Goal: Task Accomplishment & Management: Manage account settings

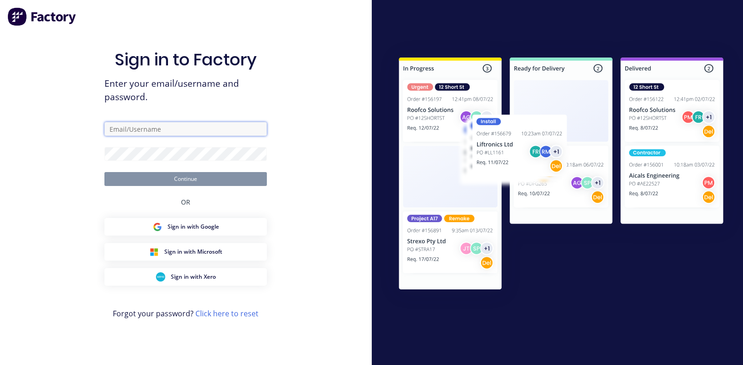
drag, startPoint x: 0, startPoint y: 0, endPoint x: 183, endPoint y: 124, distance: 221.2
click at [183, 124] on input "text" at bounding box center [185, 129] width 162 height 14
type input "[PERSON_NAME][EMAIL_ADDRESS][PERSON_NAME][DOMAIN_NAME]"
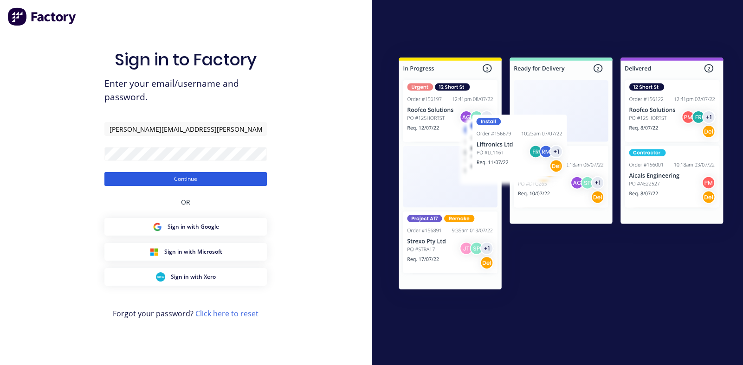
click at [197, 176] on button "Continue" at bounding box center [185, 179] width 162 height 14
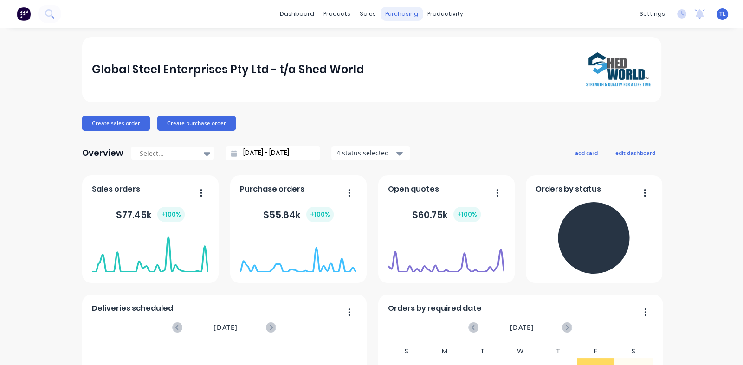
click at [400, 12] on div "purchasing" at bounding box center [401, 14] width 42 height 14
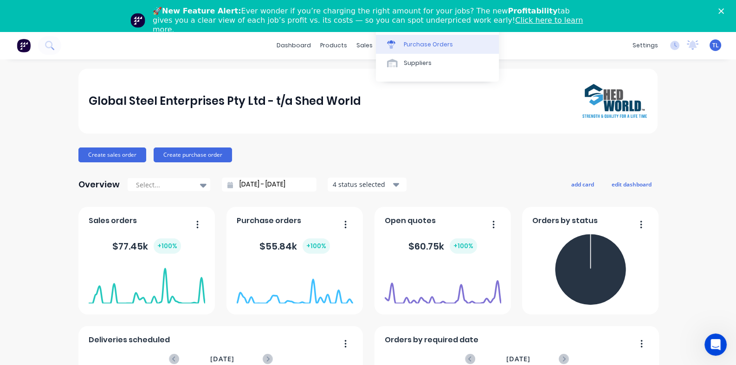
click at [425, 41] on div "Purchase Orders" at bounding box center [428, 44] width 49 height 8
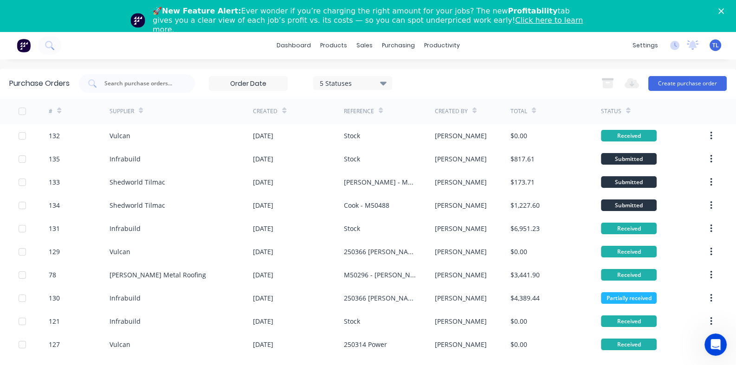
click at [724, 10] on icon "Close" at bounding box center [721, 11] width 6 height 6
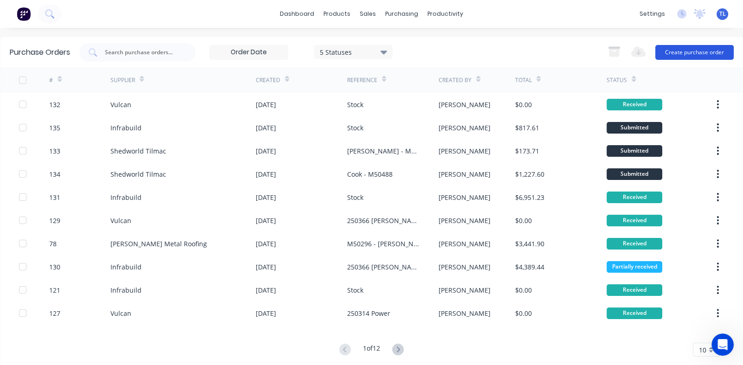
click at [671, 50] on button "Create purchase order" at bounding box center [694, 52] width 78 height 15
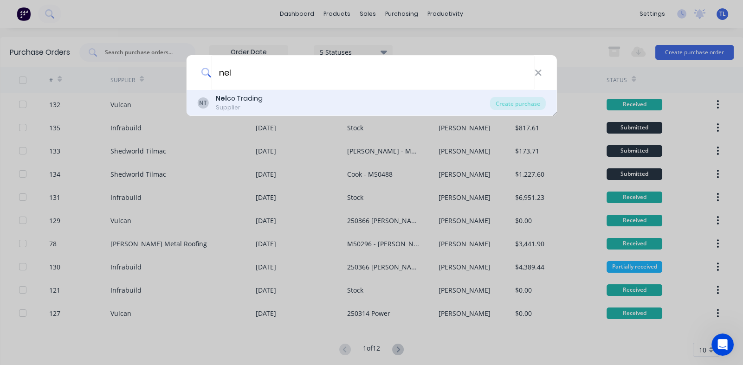
type input "nel"
click at [219, 103] on div "Nel co Trading Supplier" at bounding box center [239, 103] width 47 height 18
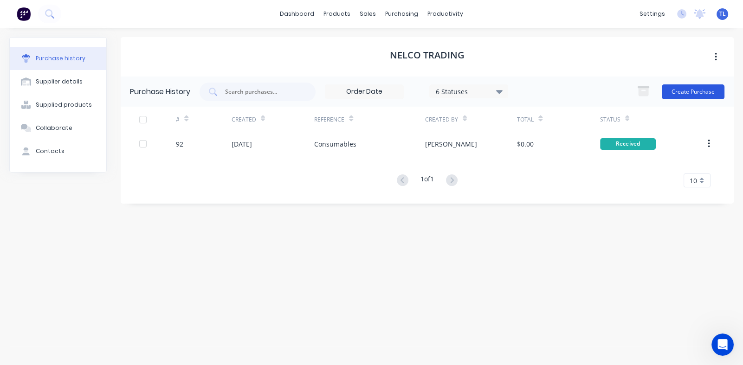
click at [696, 91] on button "Create Purchase" at bounding box center [693, 91] width 63 height 15
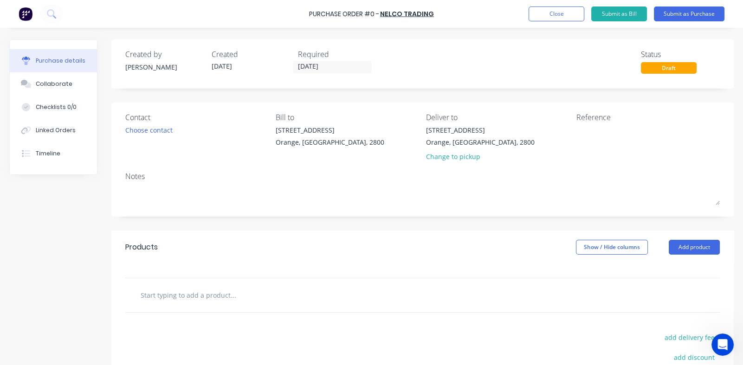
click at [259, 296] on input "text" at bounding box center [233, 295] width 186 height 19
type input "S"
click at [673, 244] on button "Add product" at bounding box center [694, 247] width 51 height 15
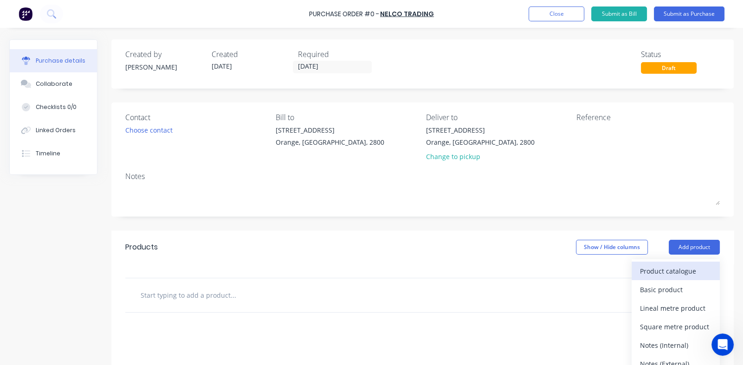
click at [645, 274] on div "Product catalogue" at bounding box center [675, 270] width 71 height 13
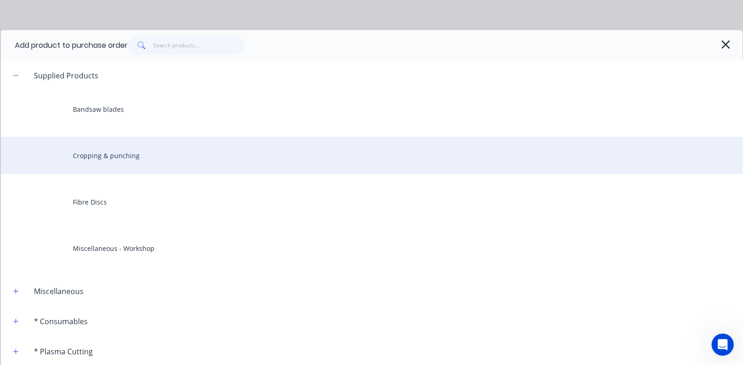
click at [122, 160] on div "Cropping & punching" at bounding box center [371, 155] width 741 height 37
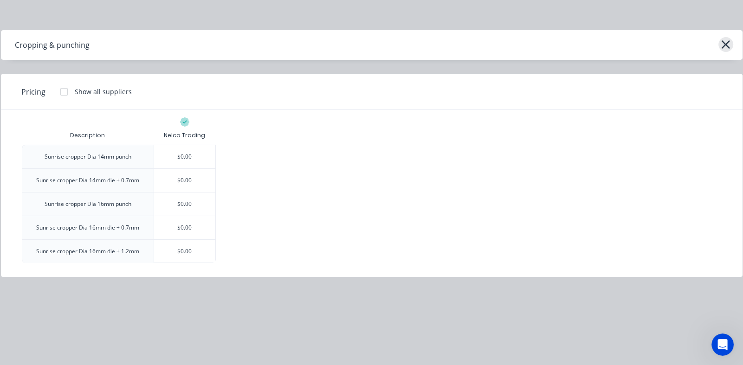
click at [722, 45] on icon "button" at bounding box center [726, 44] width 10 height 13
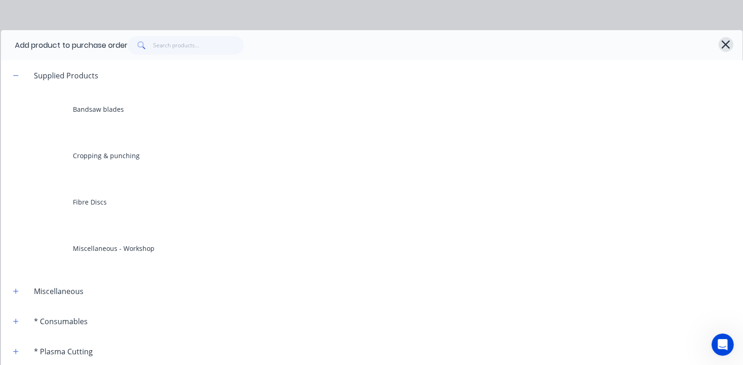
click at [721, 44] on icon "button" at bounding box center [725, 44] width 8 height 8
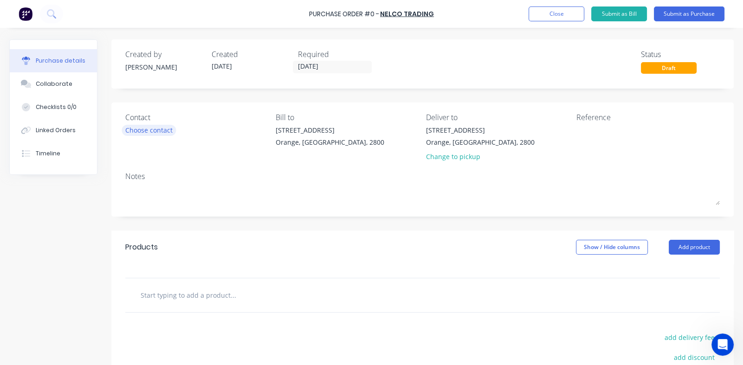
click at [165, 130] on div "Choose contact" at bounding box center [148, 130] width 47 height 10
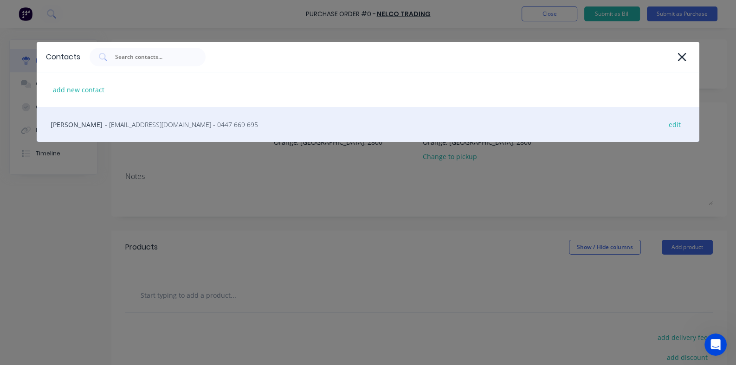
click at [135, 120] on span "- [EMAIL_ADDRESS][DOMAIN_NAME] - 0447 669 695" at bounding box center [181, 125] width 153 height 10
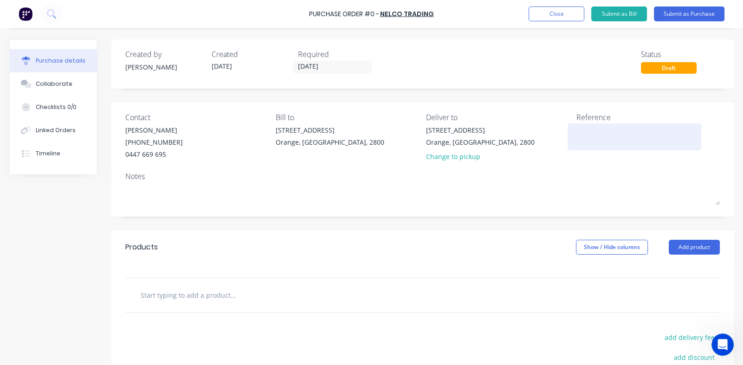
click at [584, 131] on textarea at bounding box center [634, 135] width 116 height 21
type textarea "Consumabl"
type textarea "x"
type textarea "Consumable"
type textarea "x"
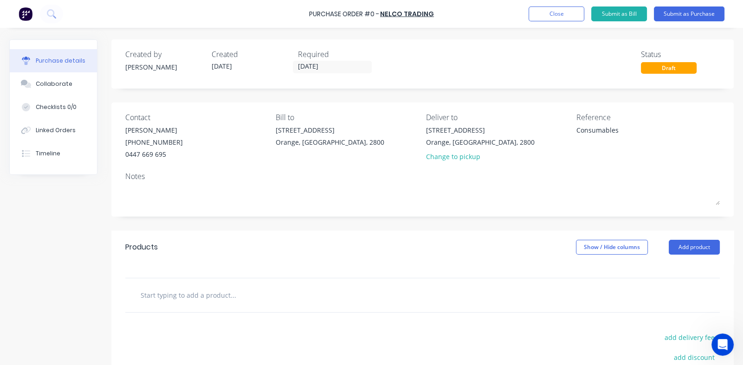
type textarea "Consumables"
type textarea "x"
type textarea "Consumables"
click at [612, 165] on div "Reference Consumables" at bounding box center [647, 139] width 143 height 54
click at [676, 14] on button "Submit as Purchase" at bounding box center [689, 13] width 71 height 15
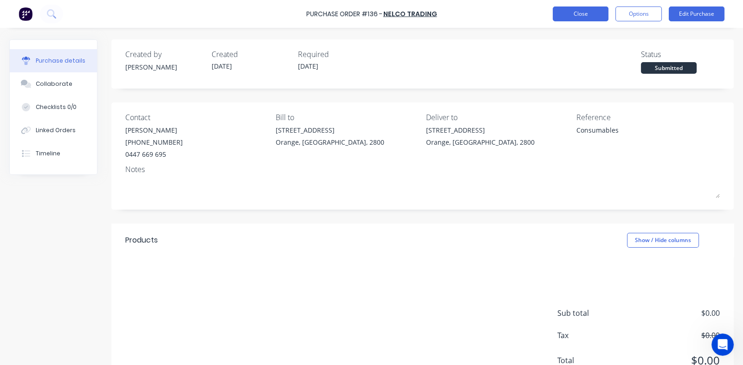
click at [575, 17] on button "Close" at bounding box center [581, 13] width 56 height 15
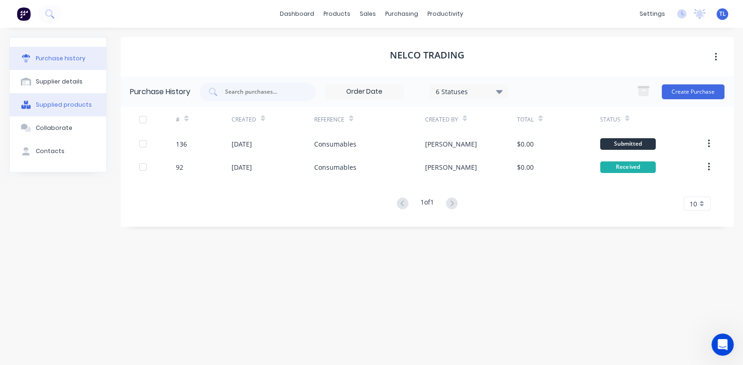
click at [54, 105] on div "Supplied products" at bounding box center [64, 105] width 56 height 8
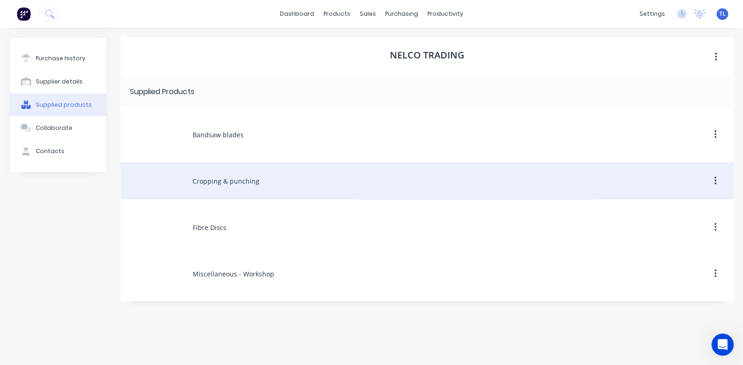
click at [215, 186] on div "Cropping & punching" at bounding box center [427, 180] width 613 height 37
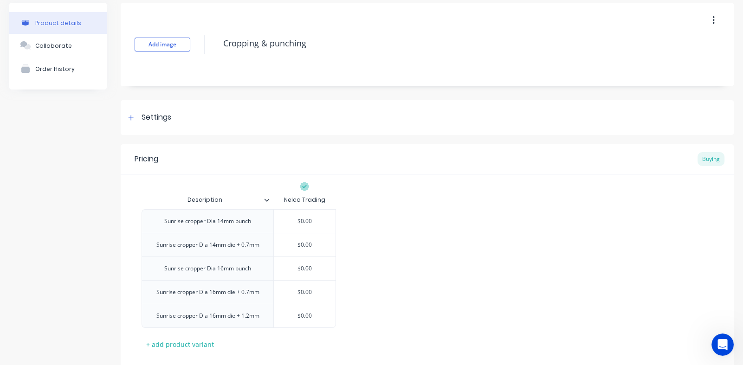
scroll to position [90, 0]
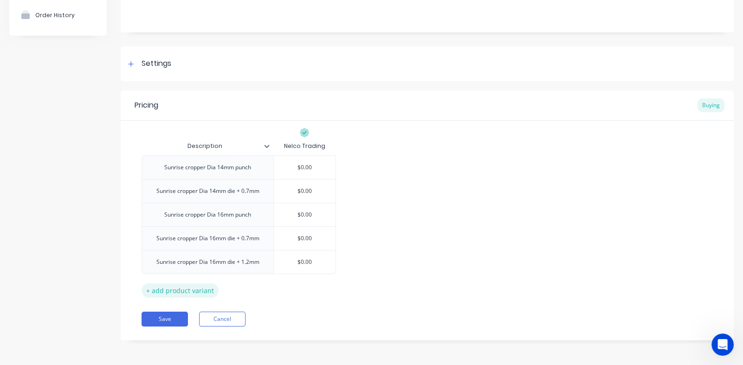
click at [176, 290] on div "+ add product variant" at bounding box center [180, 290] width 77 height 14
type textarea "x"
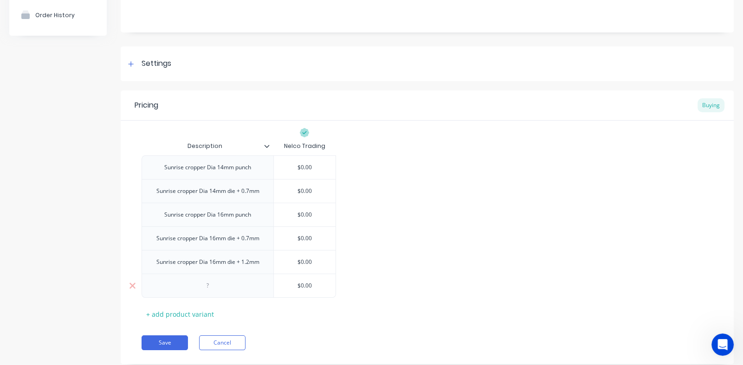
click at [222, 286] on div at bounding box center [208, 286] width 46 height 12
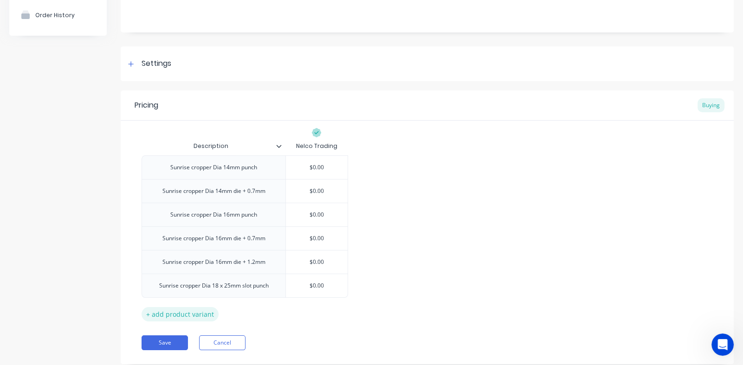
click at [179, 315] on div "+ add product variant" at bounding box center [180, 314] width 77 height 14
type textarea "x"
click at [217, 309] on div at bounding box center [214, 309] width 46 height 12
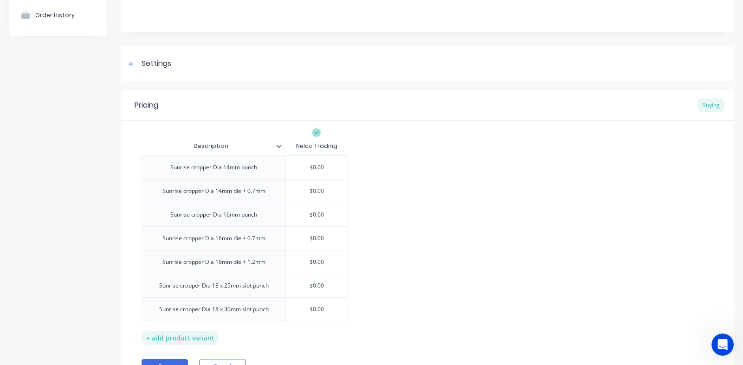
click at [198, 336] on div "+ add product variant" at bounding box center [180, 338] width 77 height 14
type textarea "x"
click at [223, 330] on div at bounding box center [214, 333] width 46 height 12
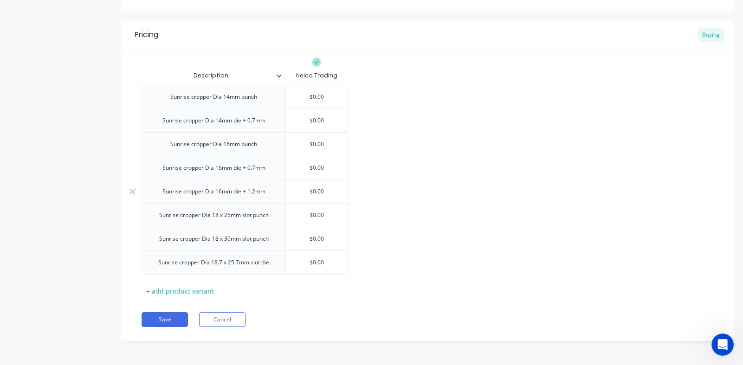
scroll to position [161, 0]
click at [193, 289] on div "+ add product variant" at bounding box center [180, 290] width 77 height 14
type textarea "x"
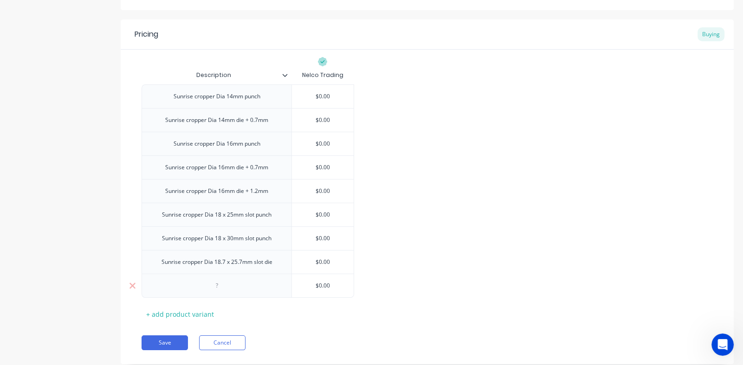
click at [233, 285] on div at bounding box center [216, 286] width 46 height 12
click at [188, 314] on div "+ add product variant" at bounding box center [180, 314] width 77 height 14
type textarea "x"
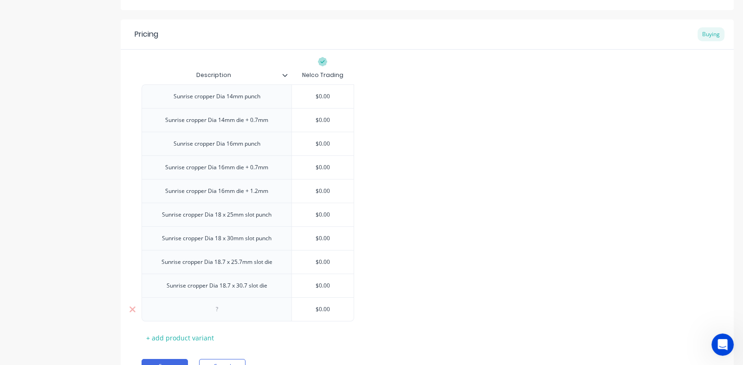
click at [218, 312] on div at bounding box center [216, 309] width 46 height 12
click at [234, 263] on div "Sunrise cropper Dia 18.7 x 25.7mm slot die" at bounding box center [217, 262] width 126 height 12
click at [225, 263] on div "Sunrise cropper Dia 18.7 x 25.7mm slot die" at bounding box center [217, 262] width 126 height 12
click at [238, 264] on div "Sunrise cropper Dia 18 x 25.7mm slot die" at bounding box center [216, 262] width 121 height 12
drag, startPoint x: 251, startPoint y: 262, endPoint x: 251, endPoint y: 275, distance: 13.0
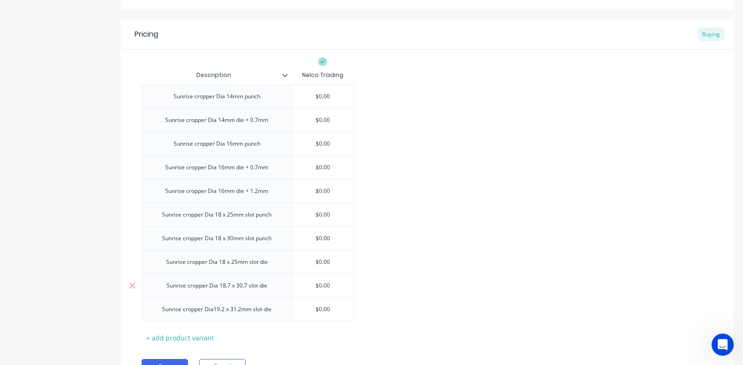
click at [251, 262] on div "Sunrise cropper Dia 18 x 25mm slot die" at bounding box center [217, 262] width 116 height 12
drag, startPoint x: 248, startPoint y: 262, endPoint x: 248, endPoint y: 280, distance: 18.6
click at [250, 263] on div "Sunrise cropper Dia 18 x 25mm slot die" at bounding box center [217, 262] width 116 height 12
click at [249, 263] on div "Sunrise cropper Dia 18 x 25mm slot die" at bounding box center [217, 262] width 116 height 12
click at [209, 290] on div "Sunrise cropper Dia 18.7 x 30.7 slot die" at bounding box center [217, 286] width 116 height 12
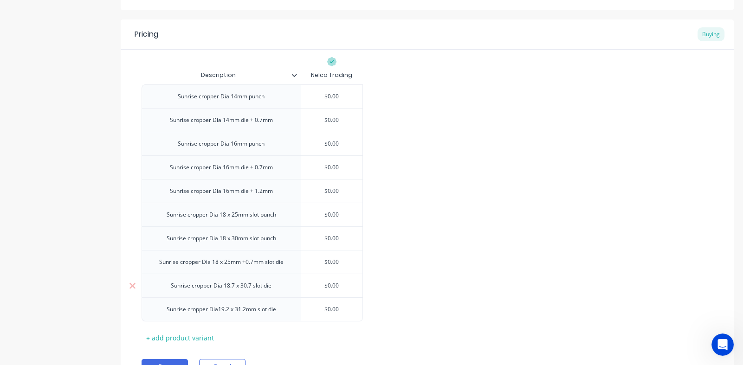
click at [234, 288] on div "Sunrise cropper Dia 18.7 x 30.7 slot die" at bounding box center [221, 286] width 116 height 12
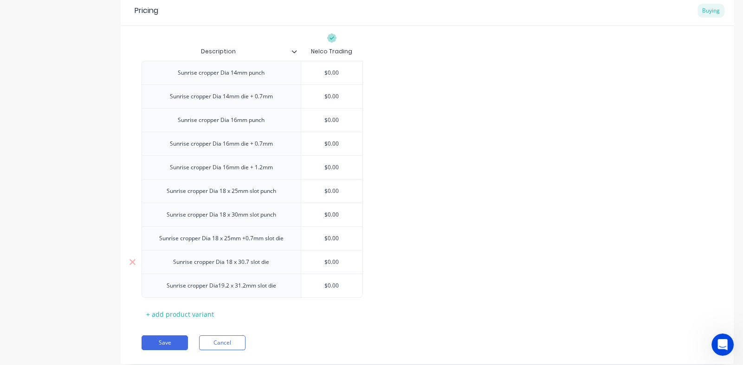
scroll to position [208, 0]
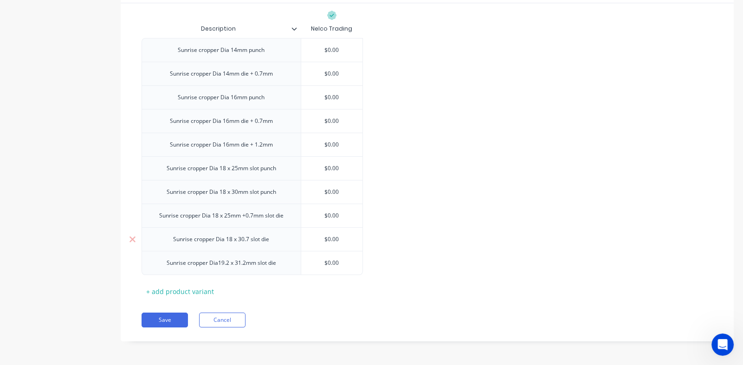
click at [248, 239] on div "Sunrise cropper Dia 18 x 30.7 slot die" at bounding box center [221, 239] width 111 height 12
click at [222, 265] on div "Sunrise cropper Dia19.2 x 31.2mm slot die" at bounding box center [221, 263] width 124 height 12
click at [227, 264] on div "Sunrise cropper Dia19.2 x 31.2mm slot die" at bounding box center [221, 263] width 124 height 12
click at [229, 264] on div "Sunrise cropper Dia19.2 x 31.2mm slot die" at bounding box center [221, 263] width 124 height 12
click at [242, 263] on div "Sunrise cropper Dia18 x 31.2mm slot die" at bounding box center [221, 263] width 120 height 12
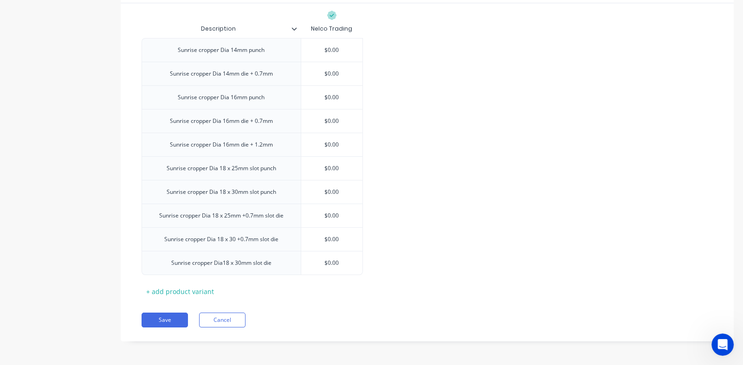
drag, startPoint x: 251, startPoint y: 264, endPoint x: 247, endPoint y: 281, distance: 18.0
click at [251, 263] on div "Sunrise cropper Dia18 x 30mm slot die" at bounding box center [221, 263] width 115 height 12
click at [156, 316] on button "Save" at bounding box center [165, 320] width 46 height 15
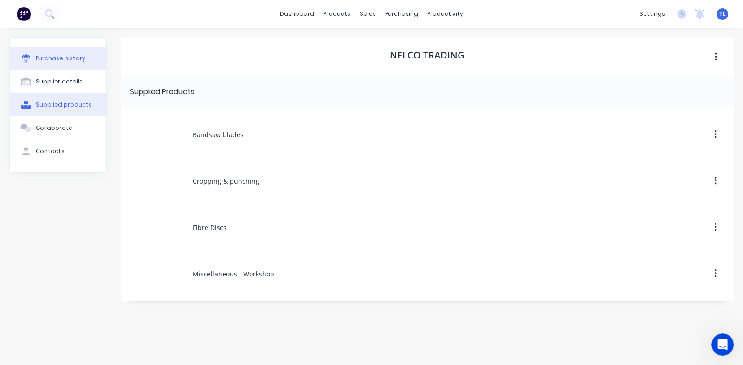
click at [72, 57] on div "Purchase history" at bounding box center [61, 58] width 50 height 8
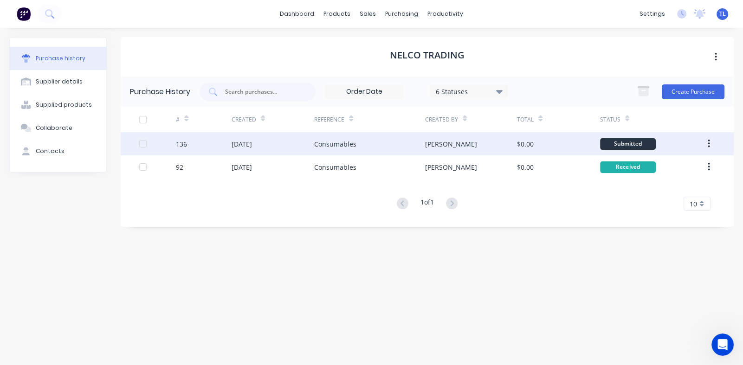
click at [359, 142] on div "Consumables" at bounding box center [369, 143] width 110 height 23
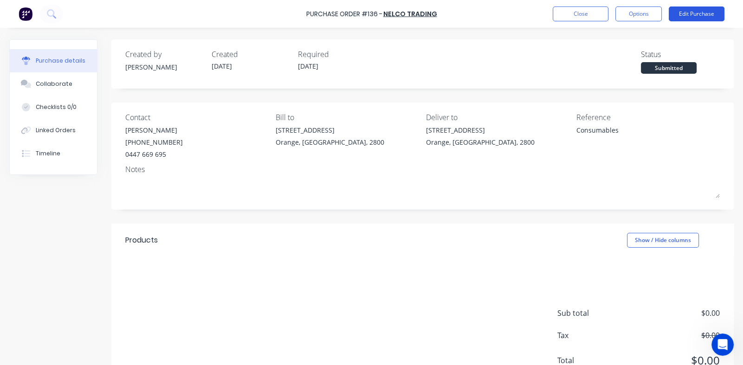
click at [695, 11] on button "Edit Purchase" at bounding box center [697, 13] width 56 height 15
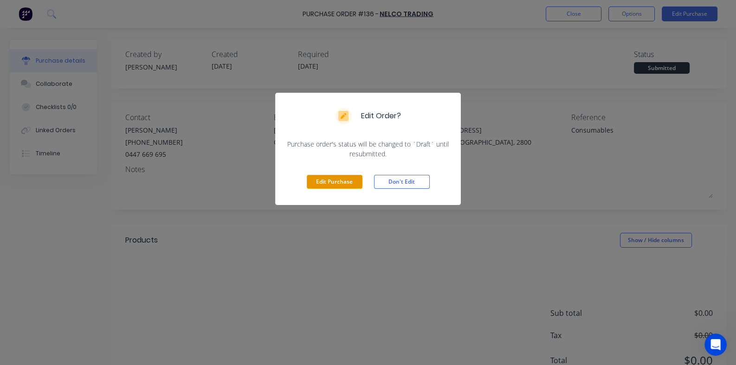
click at [331, 181] on button "Edit Purchase" at bounding box center [335, 182] width 56 height 14
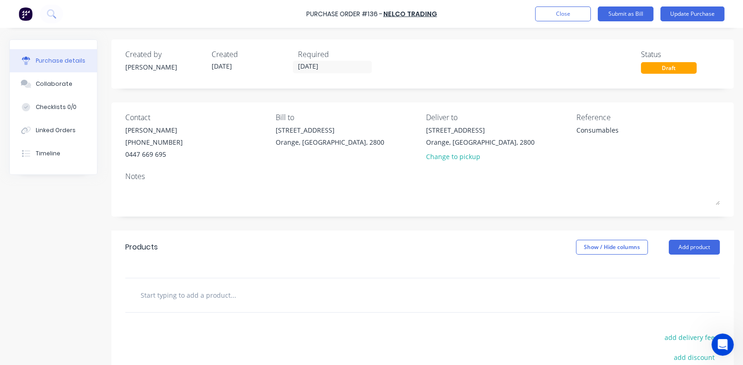
drag, startPoint x: 675, startPoint y: 246, endPoint x: 650, endPoint y: 248, distance: 24.2
click at [675, 246] on button "Add product" at bounding box center [694, 247] width 51 height 15
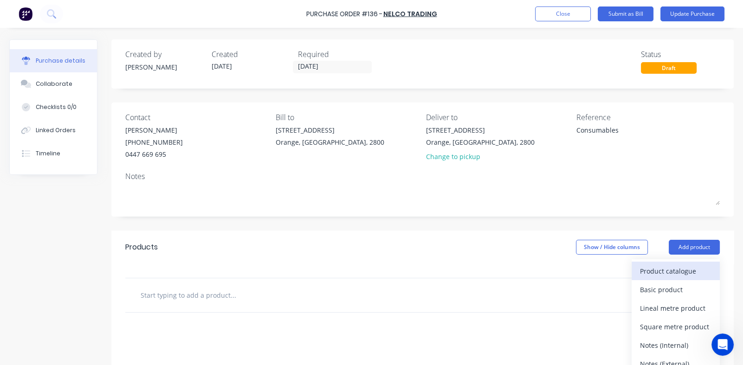
click at [645, 267] on div "Product catalogue" at bounding box center [675, 270] width 71 height 13
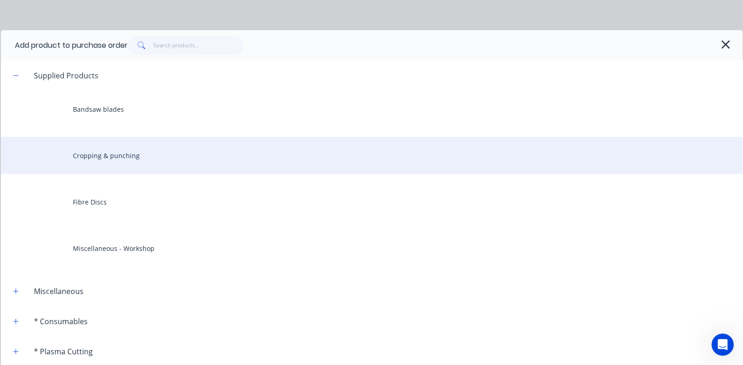
click at [126, 152] on div "Cropping & punching" at bounding box center [371, 155] width 741 height 37
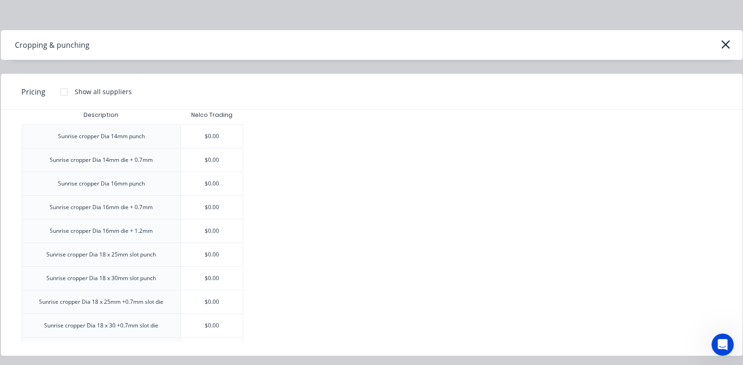
scroll to position [39, 0]
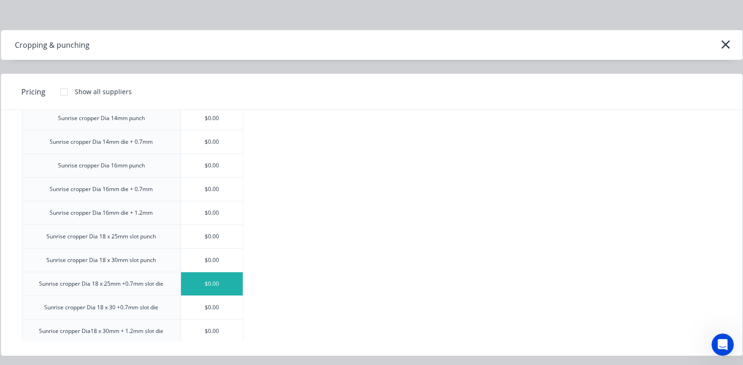
click at [215, 284] on div "$0.00" at bounding box center [212, 283] width 62 height 23
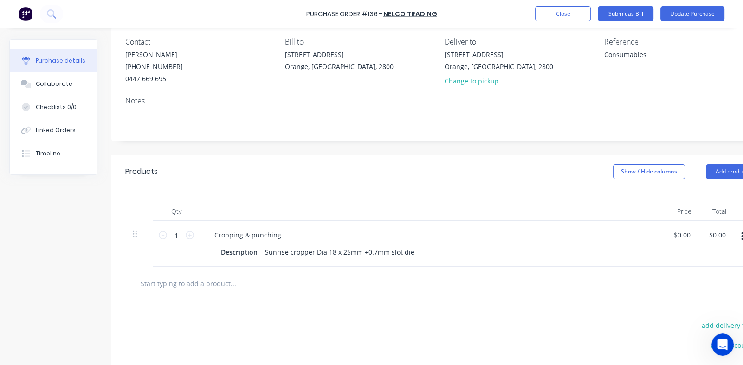
scroll to position [0, 0]
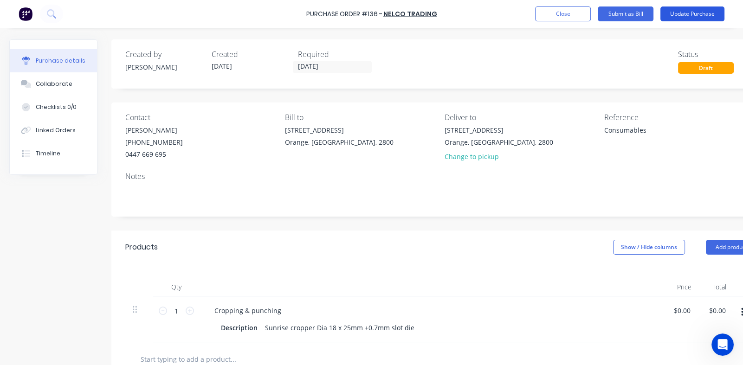
click at [688, 13] on button "Update Purchase" at bounding box center [692, 13] width 64 height 15
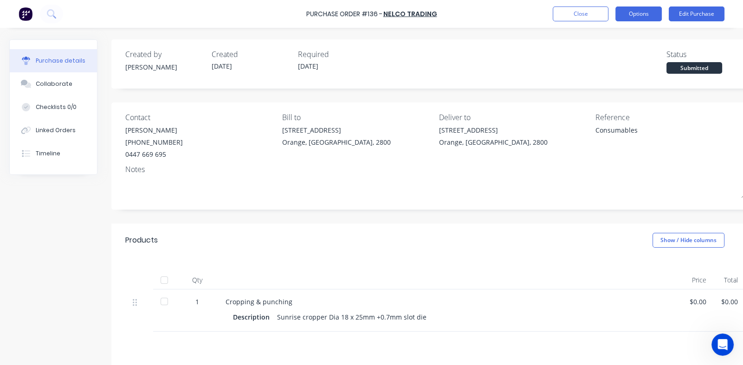
click at [638, 14] on button "Options" at bounding box center [638, 13] width 46 height 15
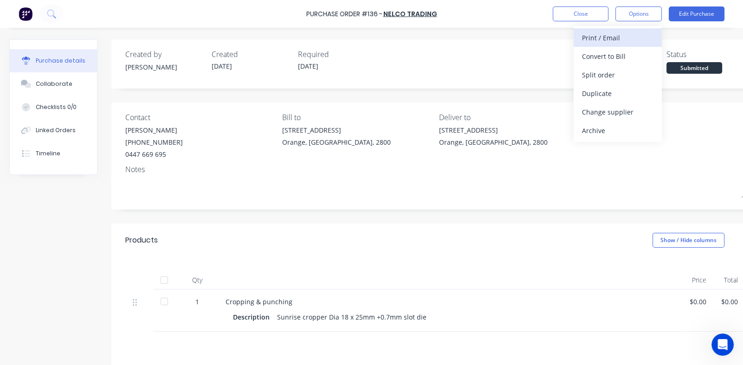
click at [603, 38] on div "Print / Email" at bounding box center [617, 37] width 71 height 13
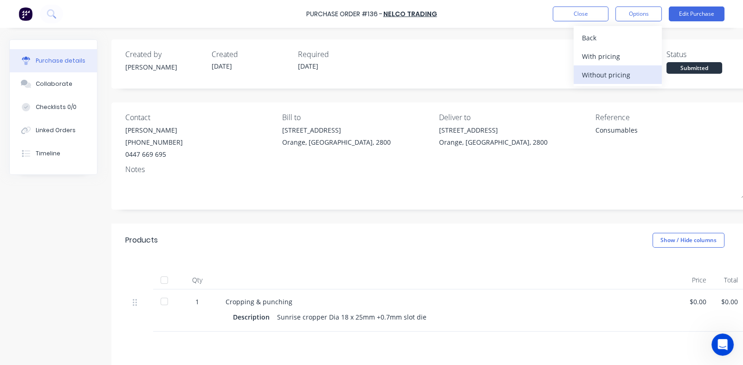
click at [594, 69] on div "Without pricing" at bounding box center [617, 74] width 71 height 13
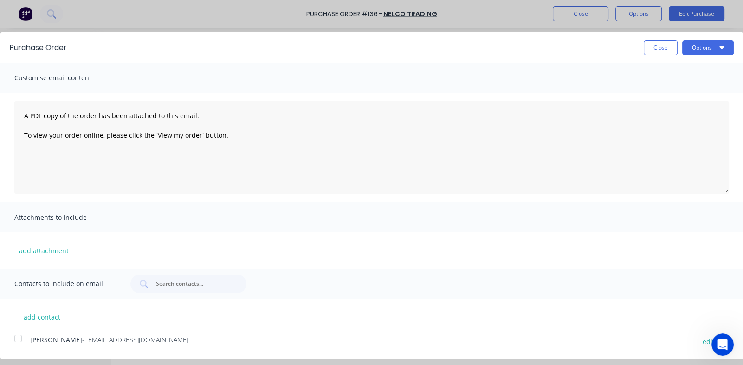
click at [18, 340] on div at bounding box center [18, 338] width 19 height 19
click at [696, 45] on button "Options" at bounding box center [708, 47] width 52 height 15
click at [657, 88] on div "Email" at bounding box center [689, 89] width 71 height 13
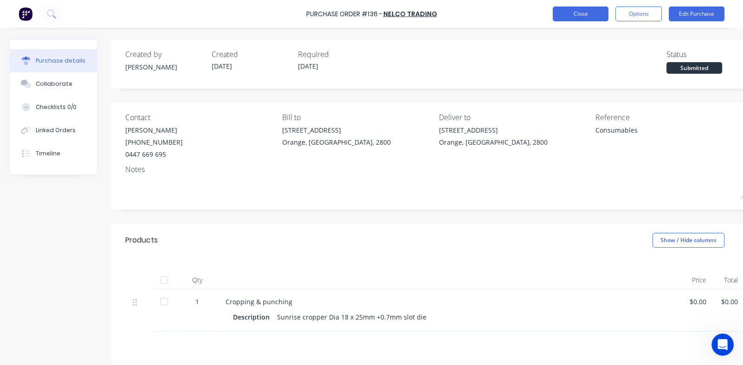
click at [566, 12] on button "Close" at bounding box center [581, 13] width 56 height 15
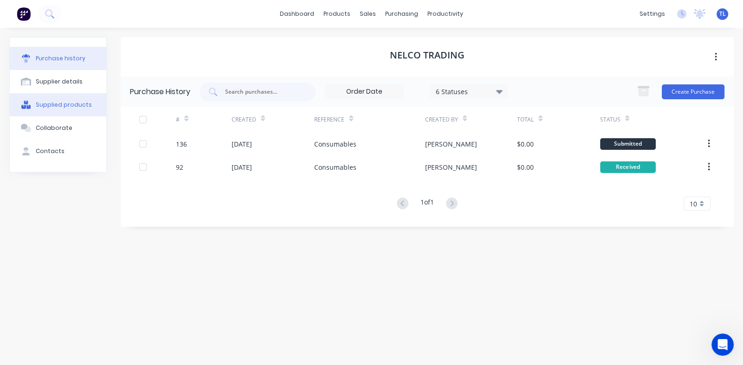
click at [59, 106] on div "Supplied products" at bounding box center [64, 105] width 56 height 8
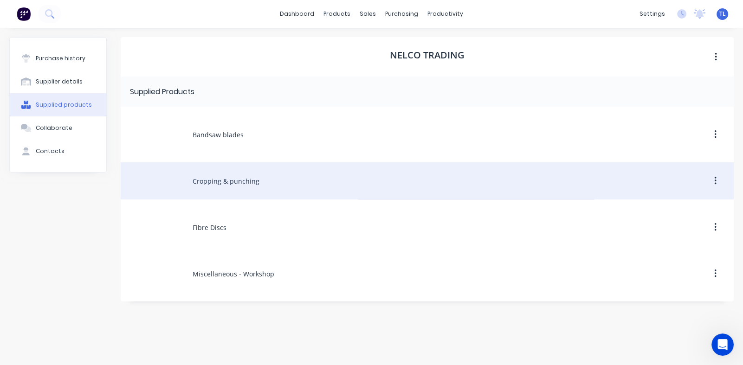
click at [230, 180] on div "Cropping & punching" at bounding box center [427, 180] width 613 height 37
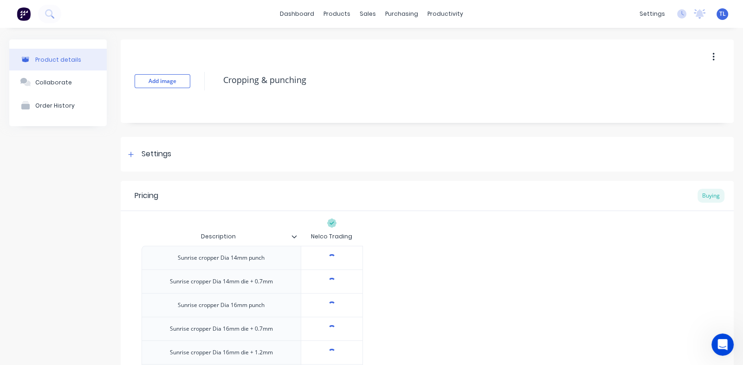
type textarea "x"
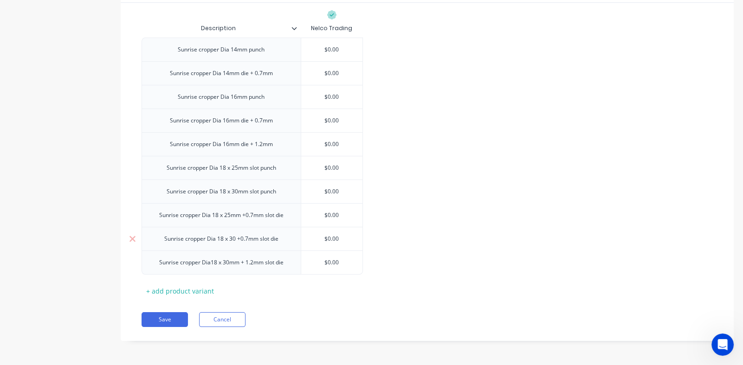
click at [240, 239] on div "Sunrise cropper Dia 18 x 30 +0.7mm slot die" at bounding box center [221, 239] width 129 height 12
type textarea "x"
drag, startPoint x: 244, startPoint y: 216, endPoint x: 248, endPoint y: 219, distance: 4.8
click at [246, 216] on div "Sunrise cropper Dia 18 x 25mm +0.7mm slot die" at bounding box center [221, 215] width 139 height 12
type textarea "x"
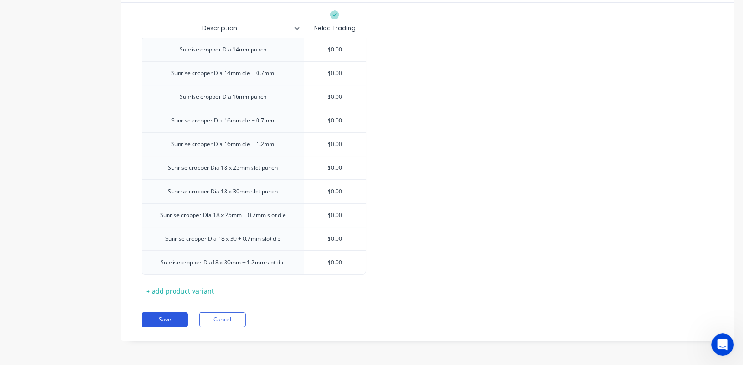
click at [153, 316] on button "Save" at bounding box center [165, 319] width 46 height 15
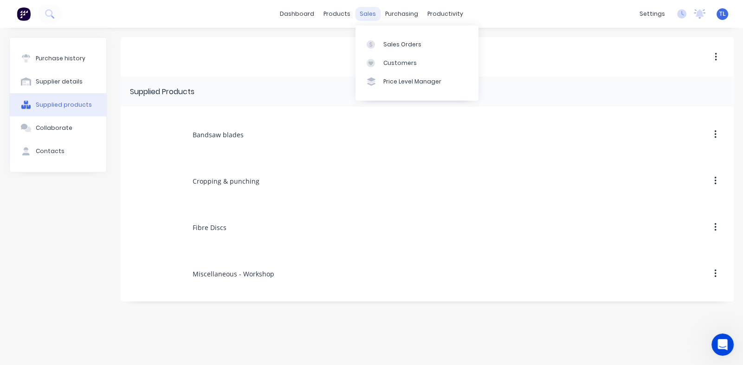
click at [370, 11] on div "sales" at bounding box center [368, 14] width 26 height 14
click at [383, 44] on div "Sales Orders" at bounding box center [402, 44] width 38 height 8
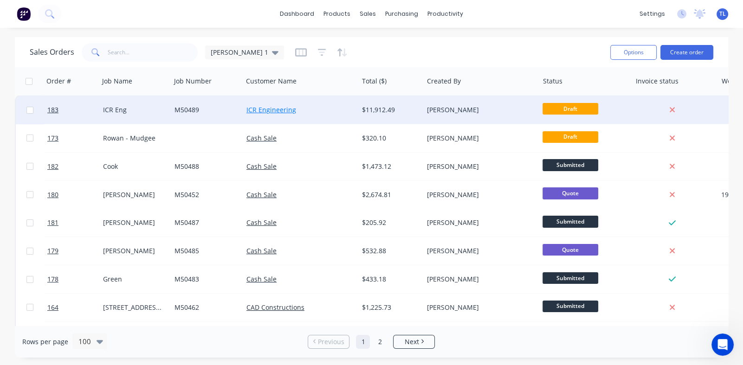
click at [258, 110] on link "ICR Engineering" at bounding box center [271, 109] width 50 height 9
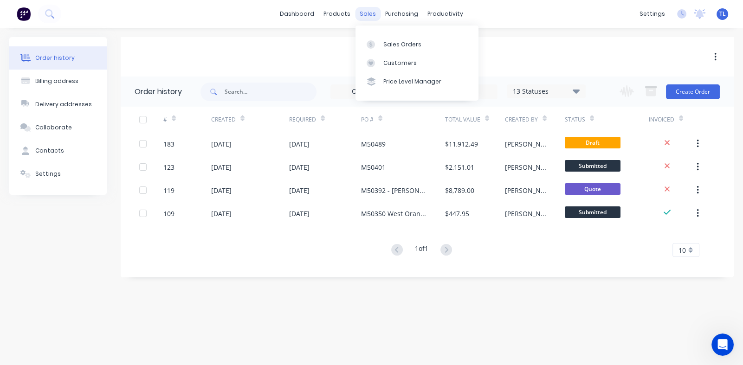
click at [367, 9] on div "sales" at bounding box center [368, 14] width 26 height 14
click at [393, 47] on div "Sales Orders" at bounding box center [402, 44] width 38 height 8
